Goal: Find specific page/section: Find specific page/section

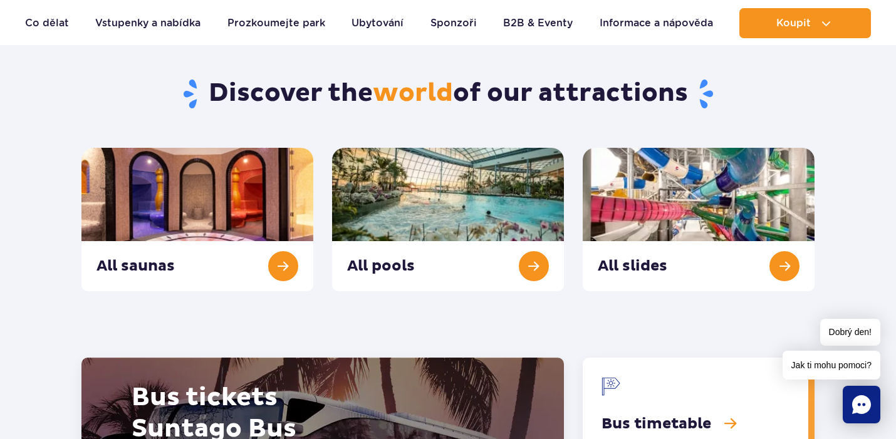
scroll to position [1295, 0]
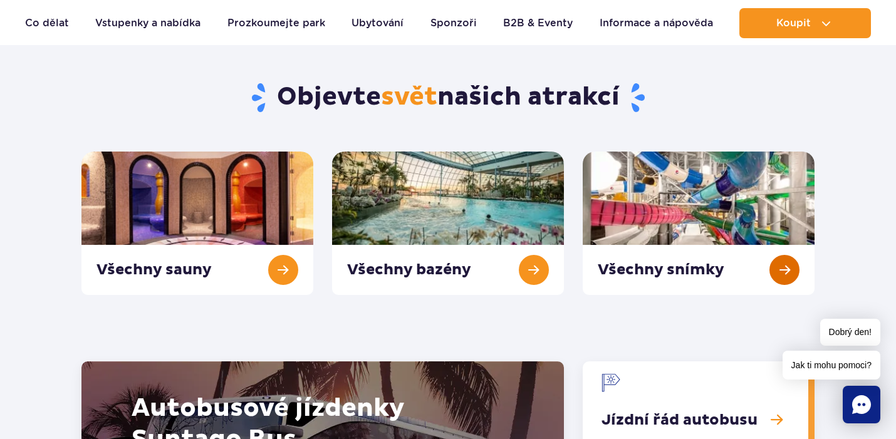
click at [684, 271] on link "Všechny snímky" at bounding box center [699, 223] width 232 height 143
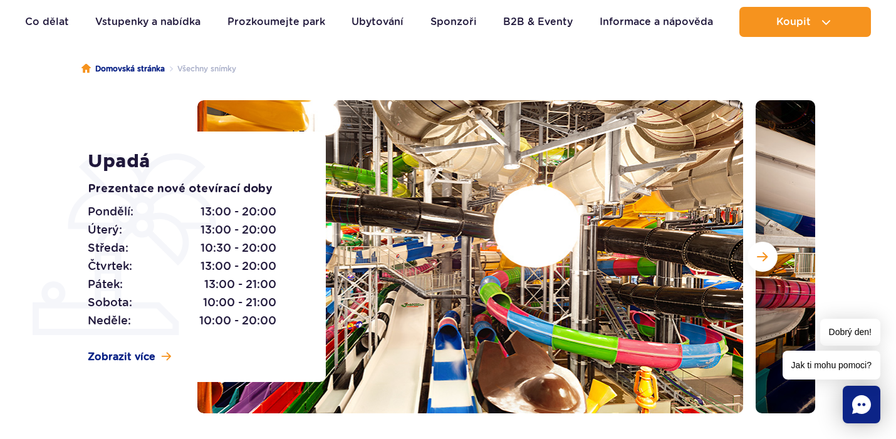
scroll to position [107, 0]
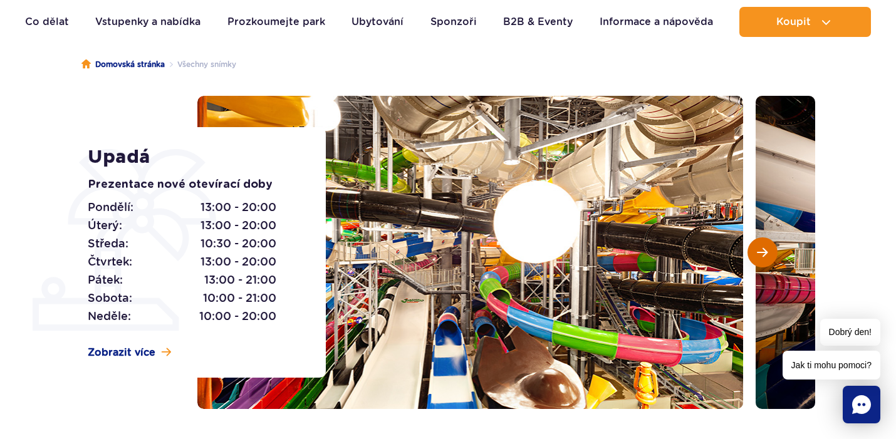
click at [764, 254] on span "Další snímek" at bounding box center [762, 252] width 11 height 11
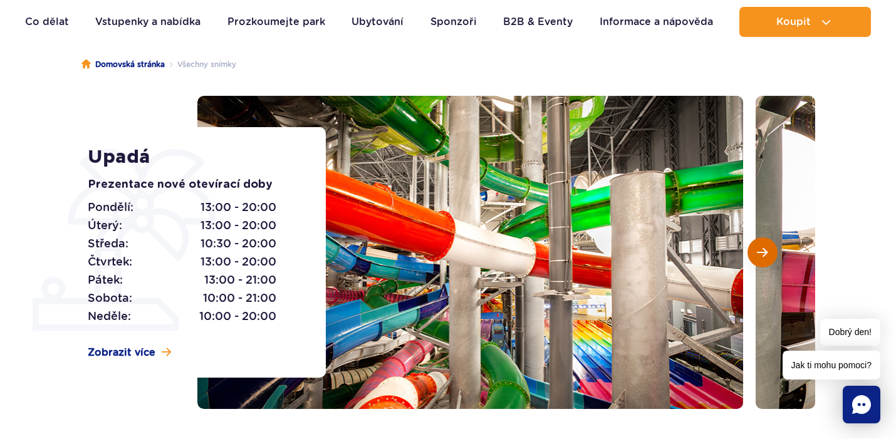
click at [764, 254] on span "Další snímek" at bounding box center [762, 252] width 11 height 11
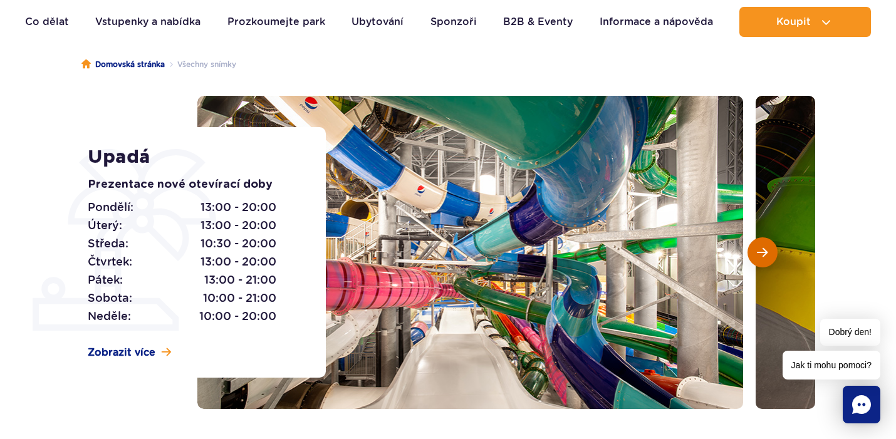
click at [764, 254] on span "Další snímek" at bounding box center [762, 252] width 11 height 11
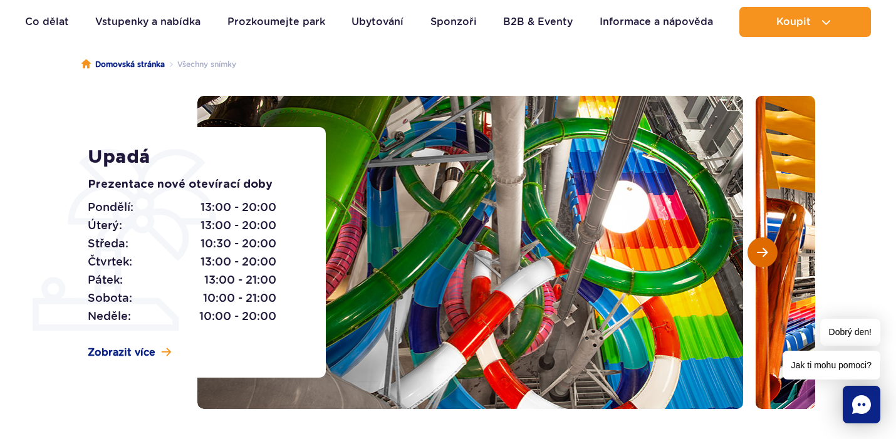
click at [764, 254] on span "Další snímek" at bounding box center [762, 252] width 11 height 11
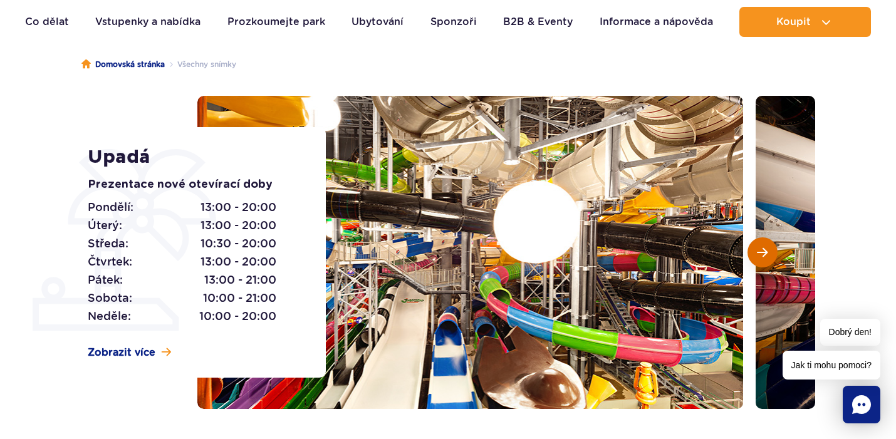
click at [764, 254] on span "Další snímek" at bounding box center [762, 252] width 11 height 11
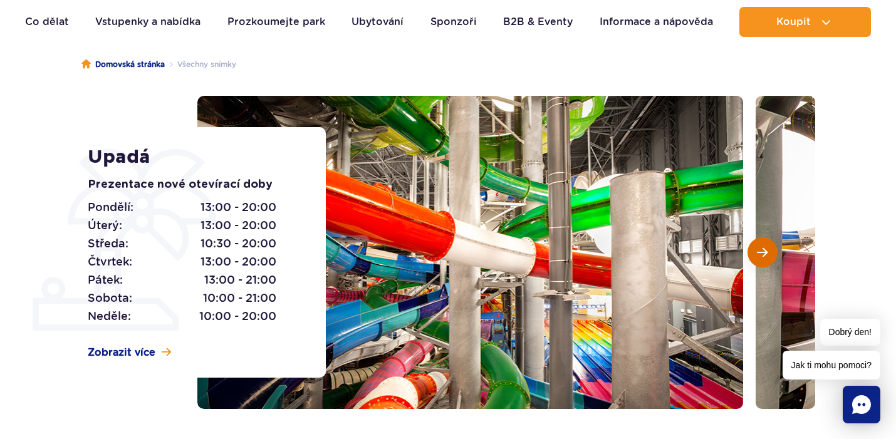
click at [764, 254] on span "Další snímek" at bounding box center [762, 252] width 11 height 11
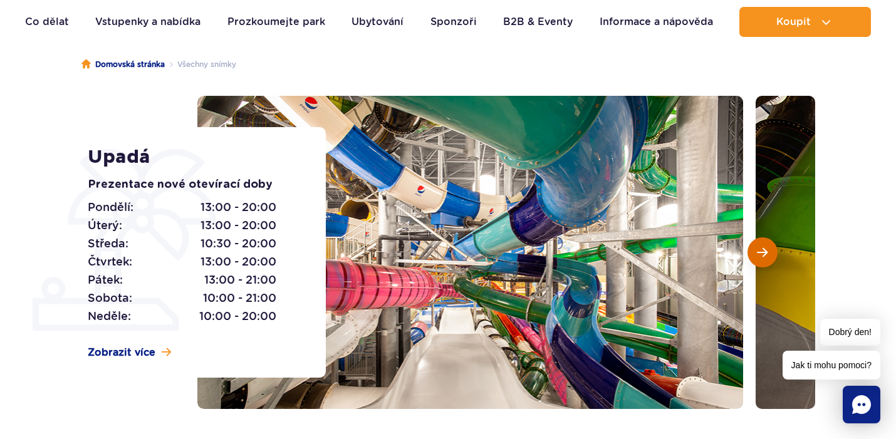
click at [764, 254] on span "Další snímek" at bounding box center [762, 252] width 11 height 11
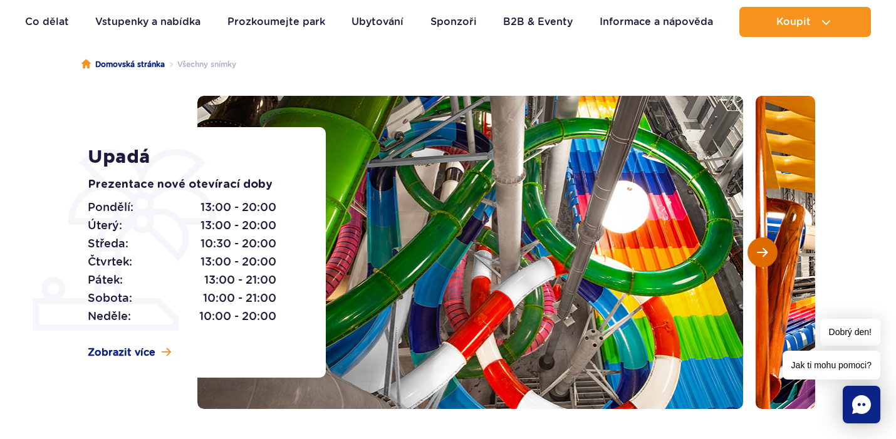
click at [764, 254] on span "Další snímek" at bounding box center [762, 252] width 11 height 11
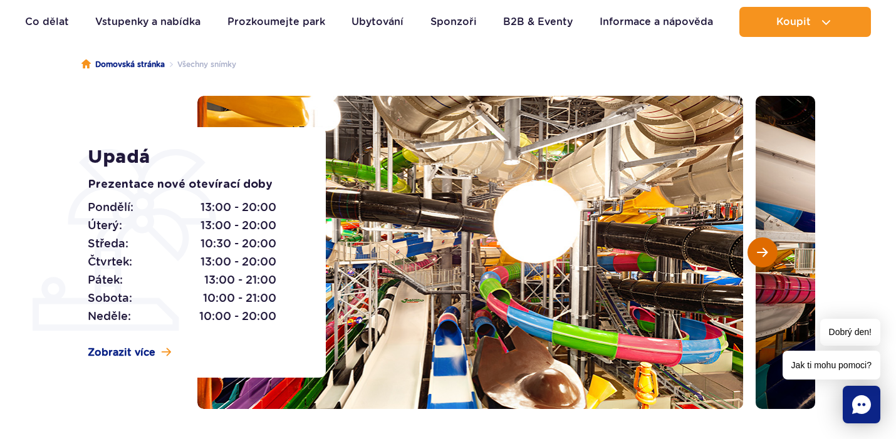
click at [765, 254] on span "Další snímek" at bounding box center [762, 252] width 11 height 11
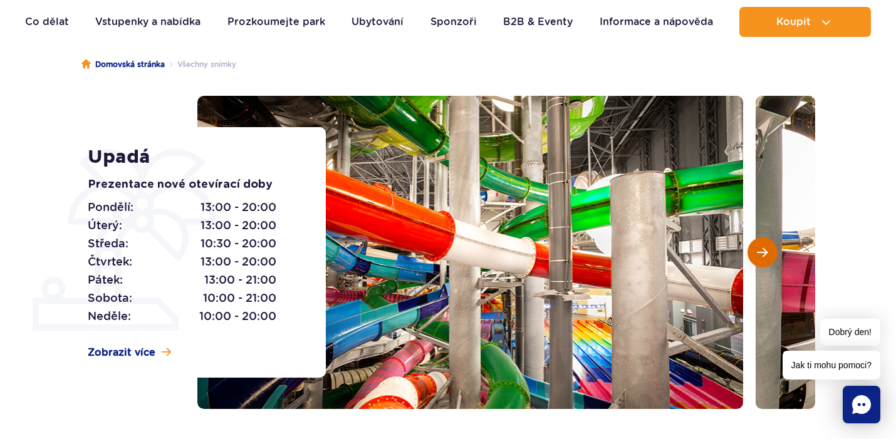
click at [765, 254] on span "Další snímek" at bounding box center [762, 252] width 11 height 11
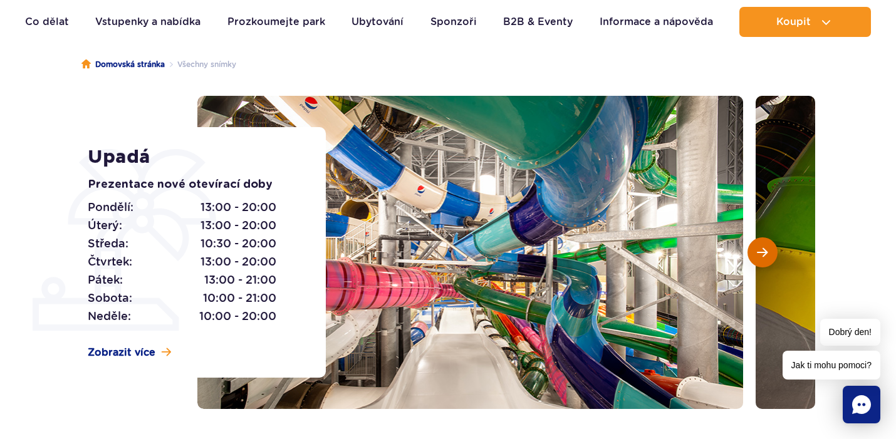
click at [765, 254] on span "Další snímek" at bounding box center [762, 252] width 11 height 11
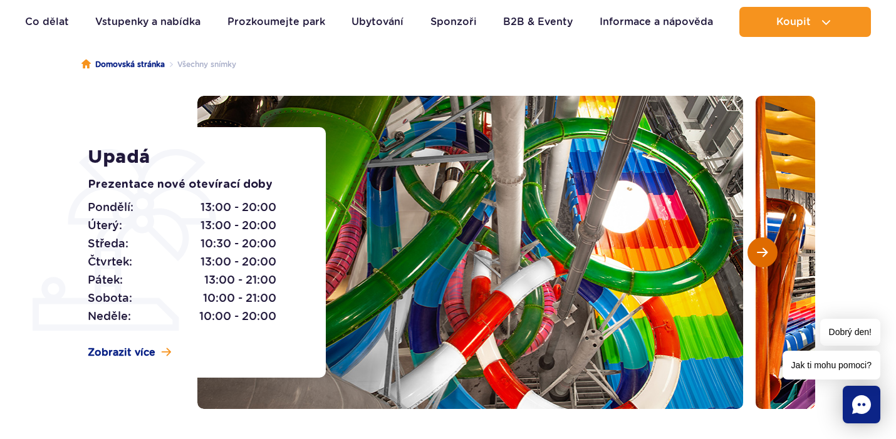
click at [765, 254] on span "Další snímek" at bounding box center [762, 252] width 11 height 11
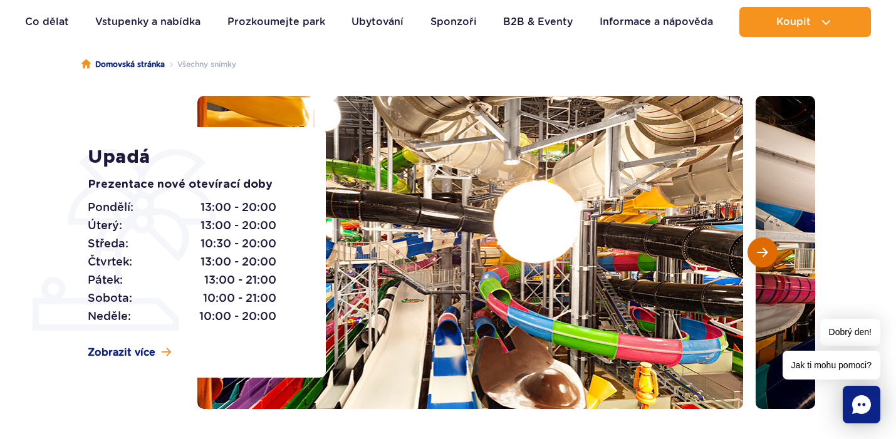
click at [765, 254] on span "Další snímek" at bounding box center [762, 252] width 11 height 11
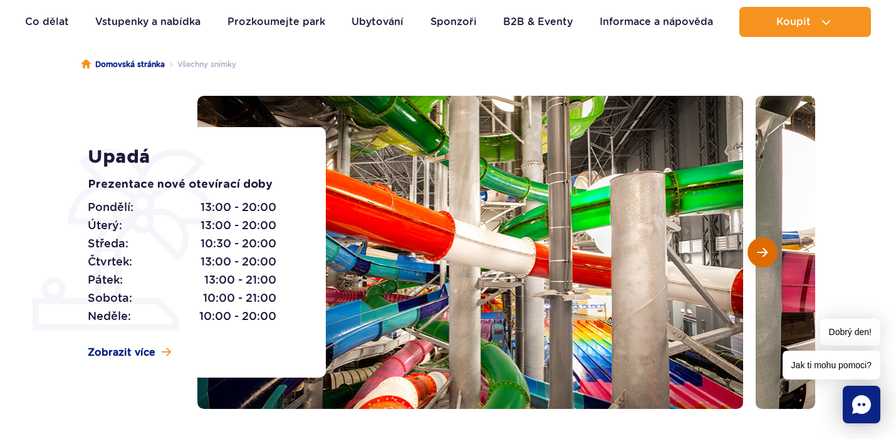
click at [765, 254] on span "Další snímek" at bounding box center [762, 252] width 11 height 11
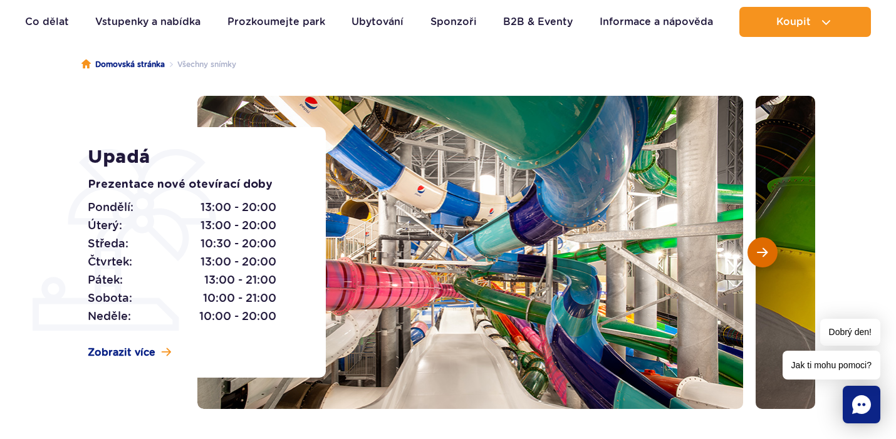
click at [765, 254] on span "Další snímek" at bounding box center [762, 252] width 11 height 11
